Goal: Task Accomplishment & Management: Manage account settings

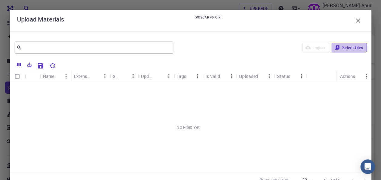
click at [346, 49] on button "Select files" at bounding box center [349, 48] width 35 height 10
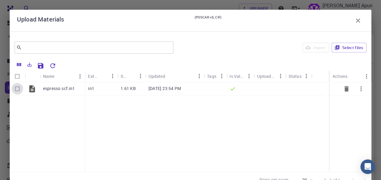
click at [18, 91] on input "Select row" at bounding box center [18, 89] width 12 height 12
checkbox input "true"
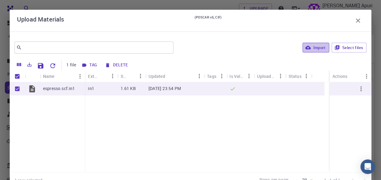
click at [315, 47] on button "Import" at bounding box center [316, 48] width 26 height 10
click at [315, 47] on div "Import Select files" at bounding box center [271, 47] width 191 height 15
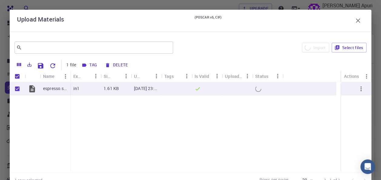
checkbox input "false"
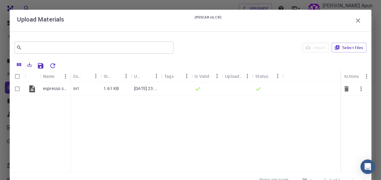
click at [15, 90] on input "Select row" at bounding box center [18, 89] width 12 height 12
checkbox input "true"
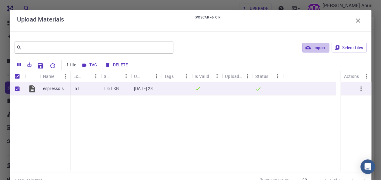
click at [315, 47] on button "Import" at bounding box center [316, 48] width 26 height 10
checkbox input "false"
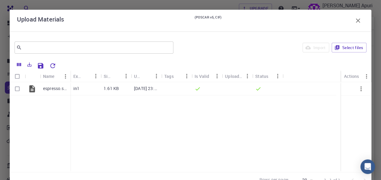
scroll to position [23, 0]
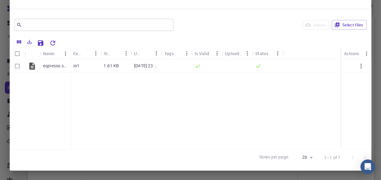
click at [265, 73] on div "espresso.scf.in1 in1 1.61 KB [DATE] 23:54 PM" at bounding box center [191, 104] width 362 height 90
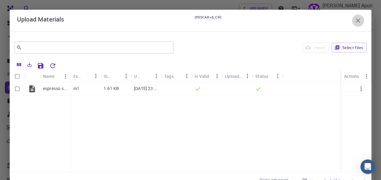
click at [356, 23] on icon "button" at bounding box center [358, 20] width 7 height 7
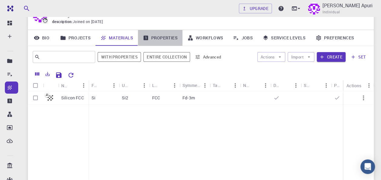
click at [157, 37] on link "Properties" at bounding box center [160, 38] width 45 height 16
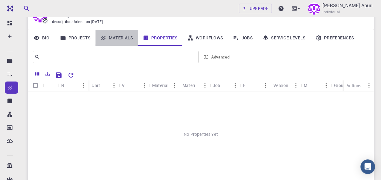
click at [120, 35] on link "Materials" at bounding box center [117, 38] width 42 height 16
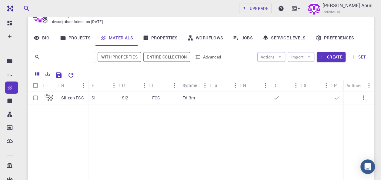
click at [84, 37] on link "Projects" at bounding box center [75, 38] width 40 height 16
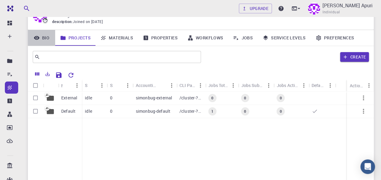
click at [48, 35] on link "Bio" at bounding box center [41, 38] width 27 height 16
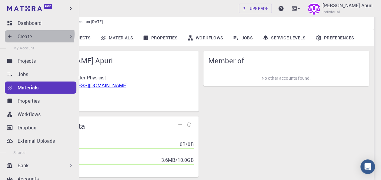
click at [35, 34] on div "Create" at bounding box center [46, 36] width 56 height 7
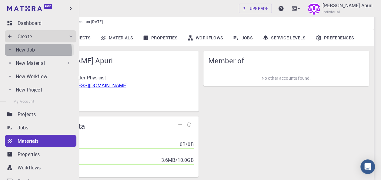
click at [26, 51] on p "New Job" at bounding box center [25, 49] width 19 height 7
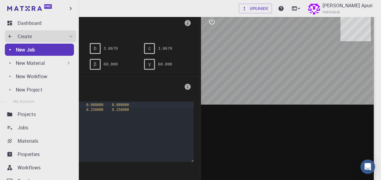
scroll to position [83, 0]
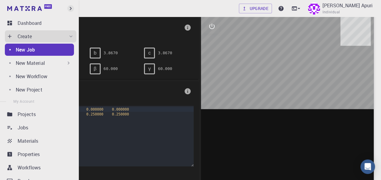
click at [71, 10] on icon "button" at bounding box center [70, 8] width 7 height 7
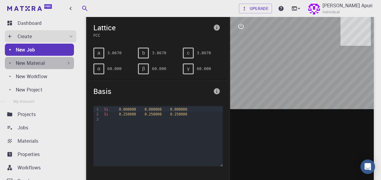
click at [40, 63] on p "New Material" at bounding box center [30, 62] width 29 height 7
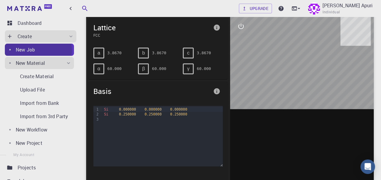
click at [33, 50] on p "New Job" at bounding box center [25, 49] width 19 height 7
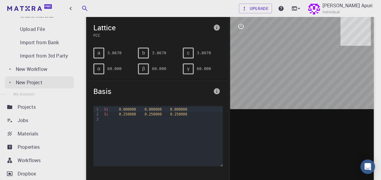
scroll to position [64, 0]
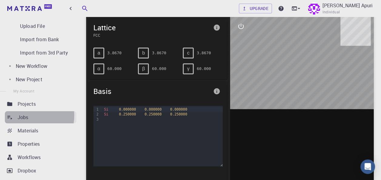
click at [27, 115] on p "Jobs" at bounding box center [23, 117] width 11 height 7
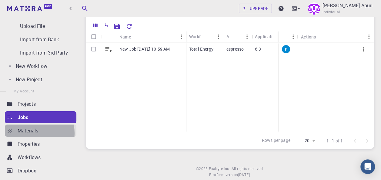
click at [32, 133] on p "Materials" at bounding box center [28, 130] width 21 height 7
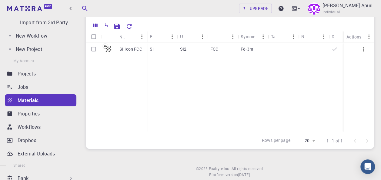
scroll to position [94, 0]
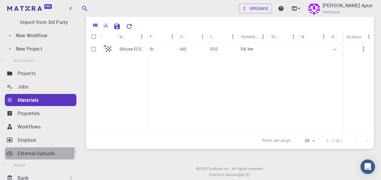
click at [24, 151] on p "External Uploads" at bounding box center [36, 153] width 37 height 7
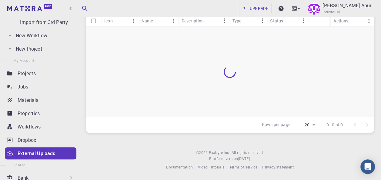
scroll to position [53, 0]
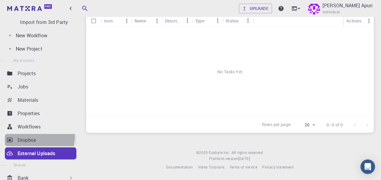
click at [29, 136] on link "Dropbox" at bounding box center [41, 140] width 72 height 12
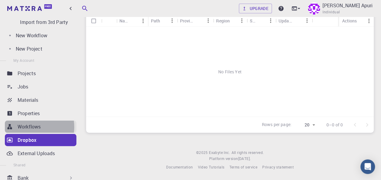
click at [31, 127] on p "Workflows" at bounding box center [29, 126] width 23 height 7
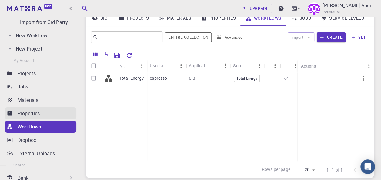
click at [32, 115] on p "Properties" at bounding box center [29, 113] width 22 height 7
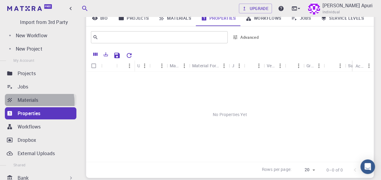
click at [31, 103] on p "Materials" at bounding box center [28, 99] width 21 height 7
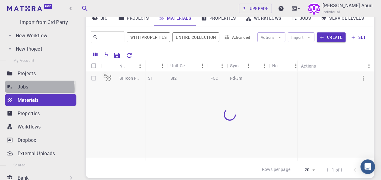
click at [29, 89] on div "Jobs" at bounding box center [47, 86] width 59 height 7
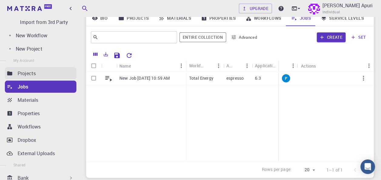
click at [30, 74] on p "Projects" at bounding box center [27, 73] width 18 height 7
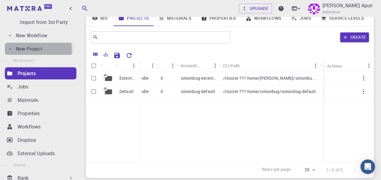
click at [30, 49] on p "New Project" at bounding box center [29, 48] width 27 height 7
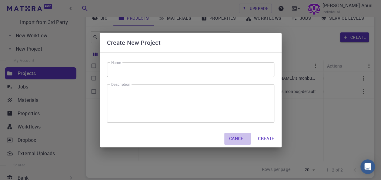
click at [236, 138] on button "Cancel" at bounding box center [237, 139] width 26 height 12
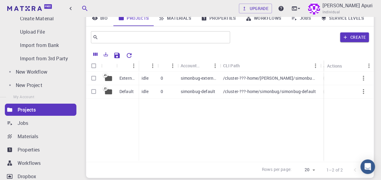
scroll to position [55, 0]
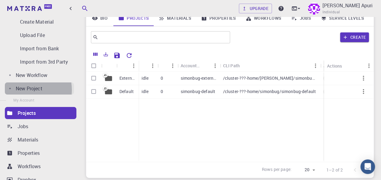
click at [22, 90] on p "New Project" at bounding box center [29, 88] width 27 height 7
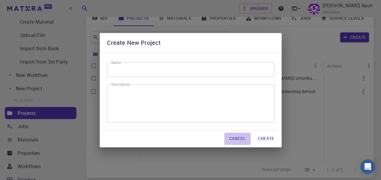
click at [240, 138] on button "Cancel" at bounding box center [237, 139] width 26 height 12
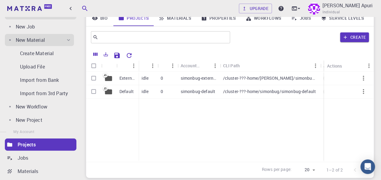
scroll to position [16, 0]
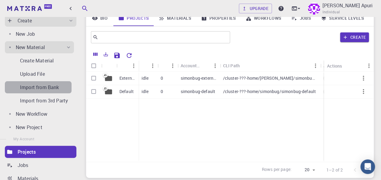
click at [39, 89] on p "Import from Bank" at bounding box center [39, 87] width 39 height 7
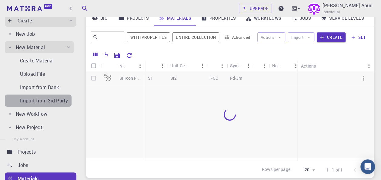
click at [39, 99] on p "Import from 3rd Party" at bounding box center [44, 100] width 48 height 7
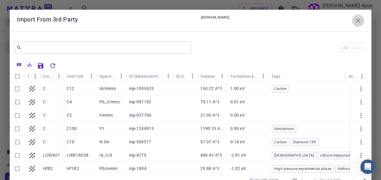
click at [355, 20] on icon "button" at bounding box center [358, 20] width 7 height 7
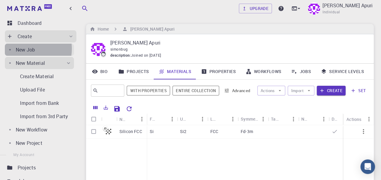
click at [28, 49] on p "New Job" at bounding box center [25, 49] width 19 height 7
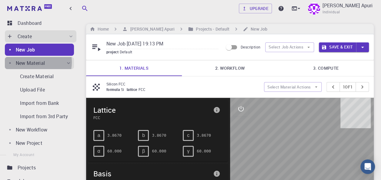
click at [32, 62] on p "New Material" at bounding box center [30, 62] width 29 height 7
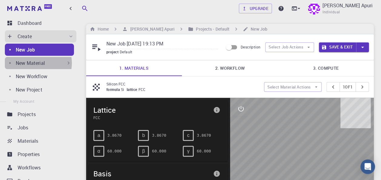
click at [32, 63] on p "New Material" at bounding box center [30, 62] width 29 height 7
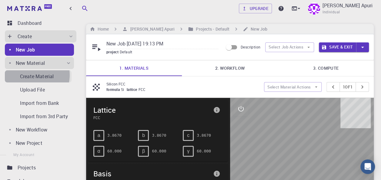
click at [32, 75] on p "Create Material" at bounding box center [37, 76] width 34 height 7
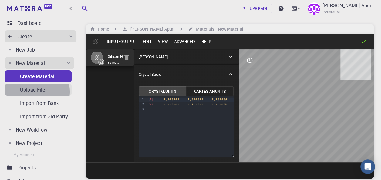
click at [32, 92] on p "Upload File" at bounding box center [32, 89] width 25 height 7
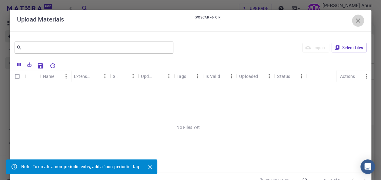
click at [356, 18] on icon "button" at bounding box center [358, 20] width 7 height 7
